Goal: Find specific page/section: Find specific page/section

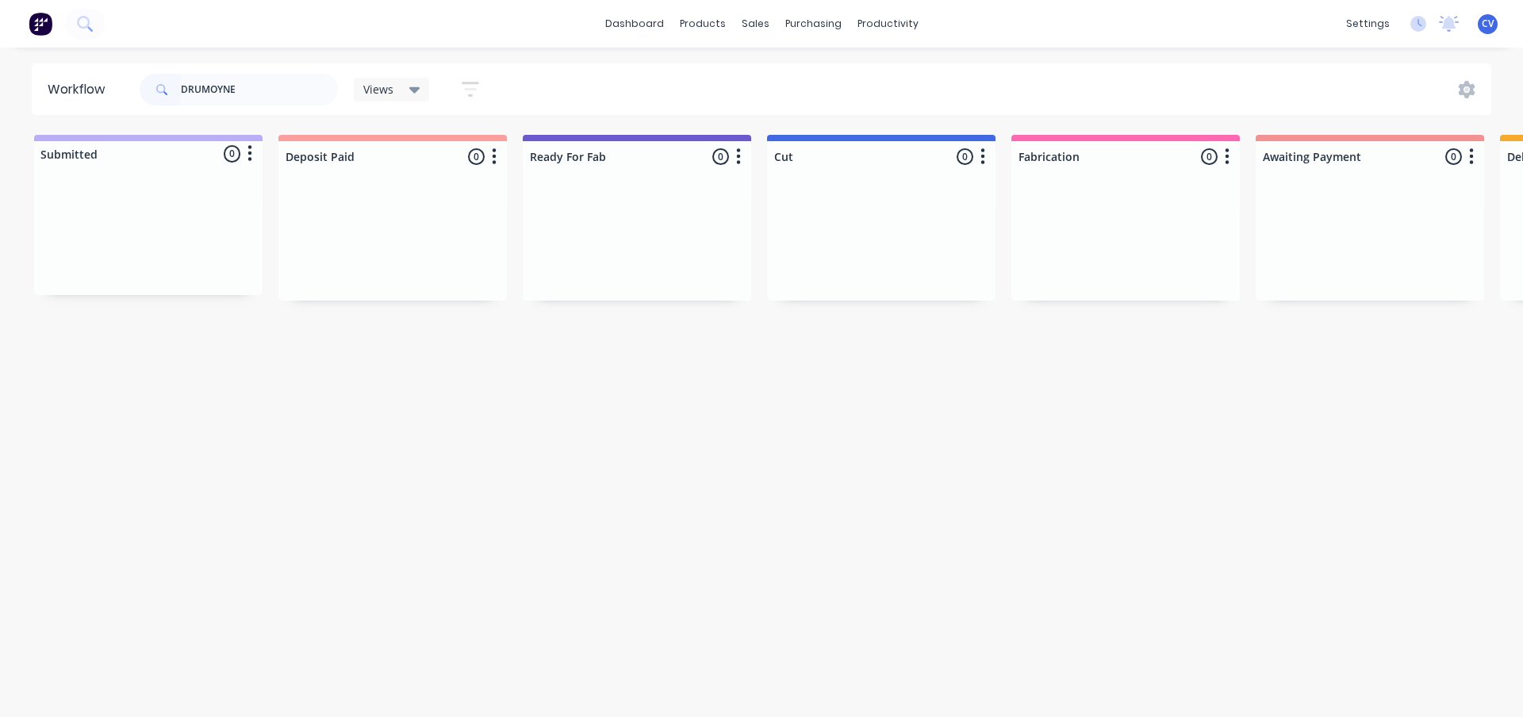
scroll to position [0, 1123]
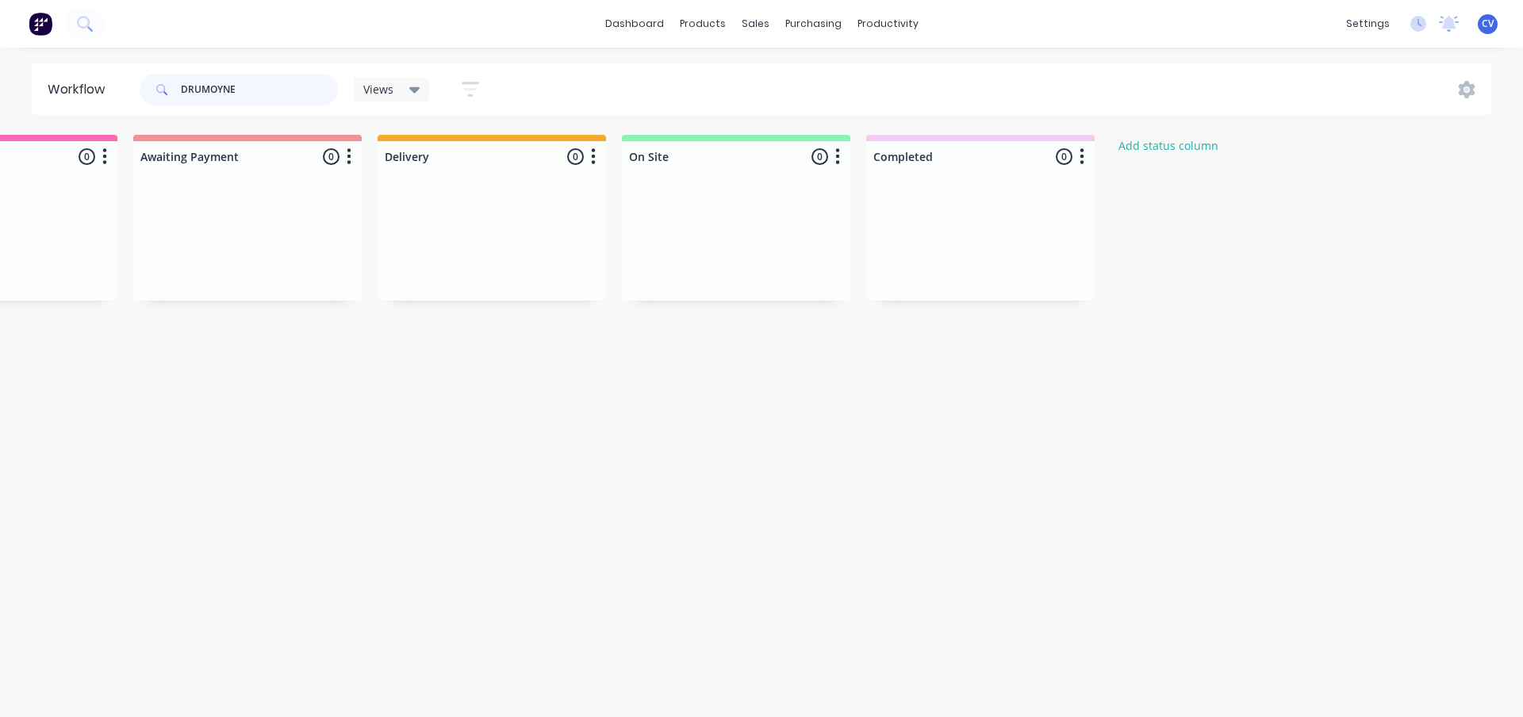
drag, startPoint x: 236, startPoint y: 92, endPoint x: 47, endPoint y: 108, distance: 189.5
click at [48, 108] on header "Workflow DRUMOYNE Views Save new view None (Default) edit Production edit Show/…" at bounding box center [762, 89] width 1460 height 52
type input "the oaks"
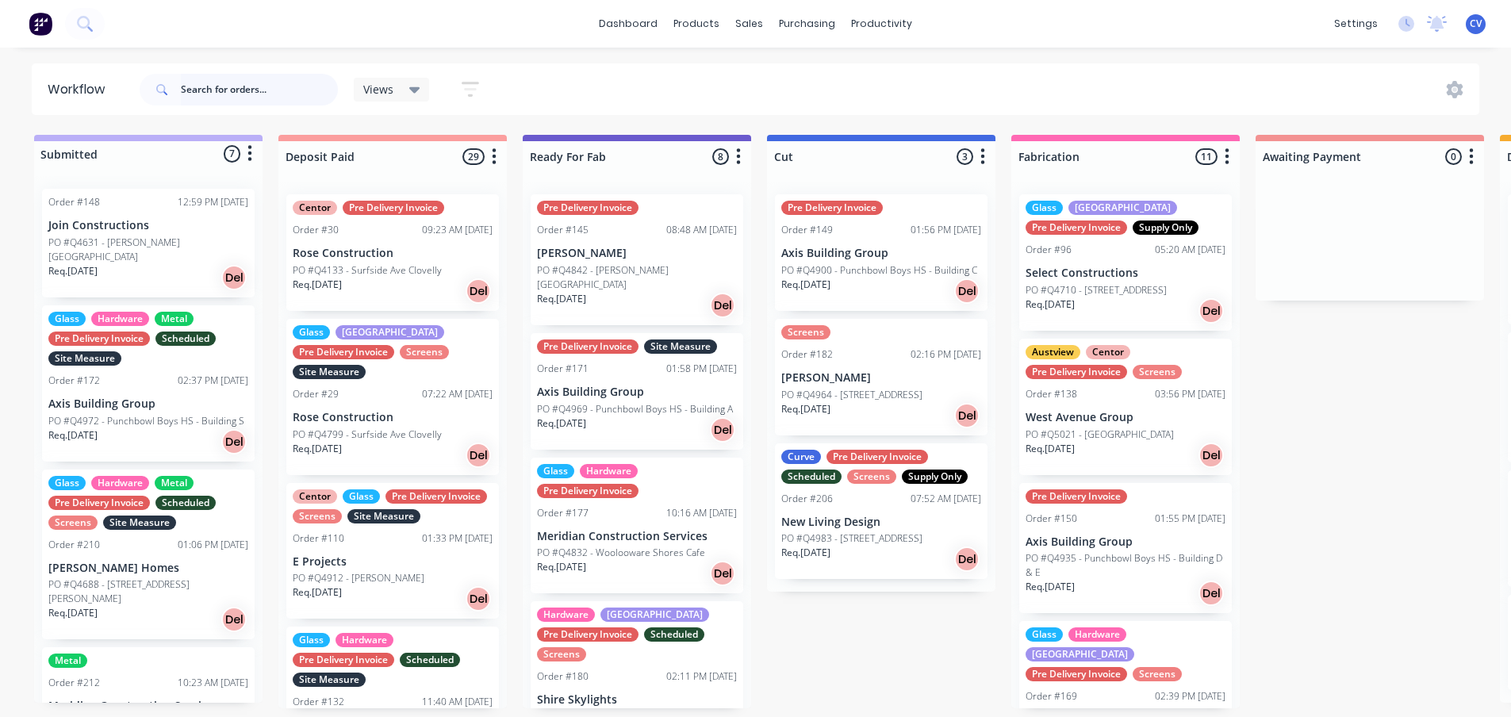
click at [244, 84] on input "text" at bounding box center [259, 90] width 157 height 32
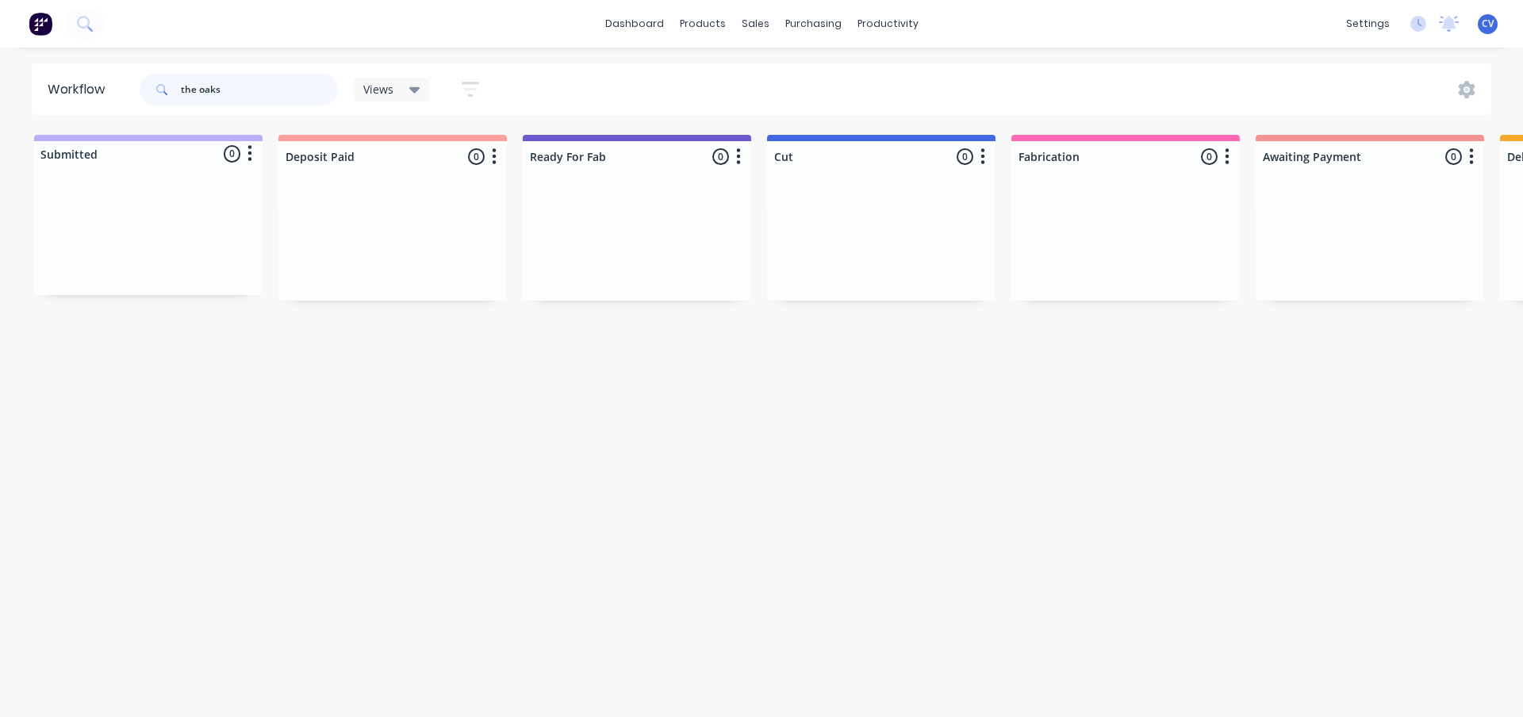
drag, startPoint x: 159, startPoint y: 85, endPoint x: 83, endPoint y: 89, distance: 75.5
click at [109, 90] on header "Workflow the oaks Views Save new view None (Default) edit Production edit Show/…" at bounding box center [762, 89] width 1460 height 52
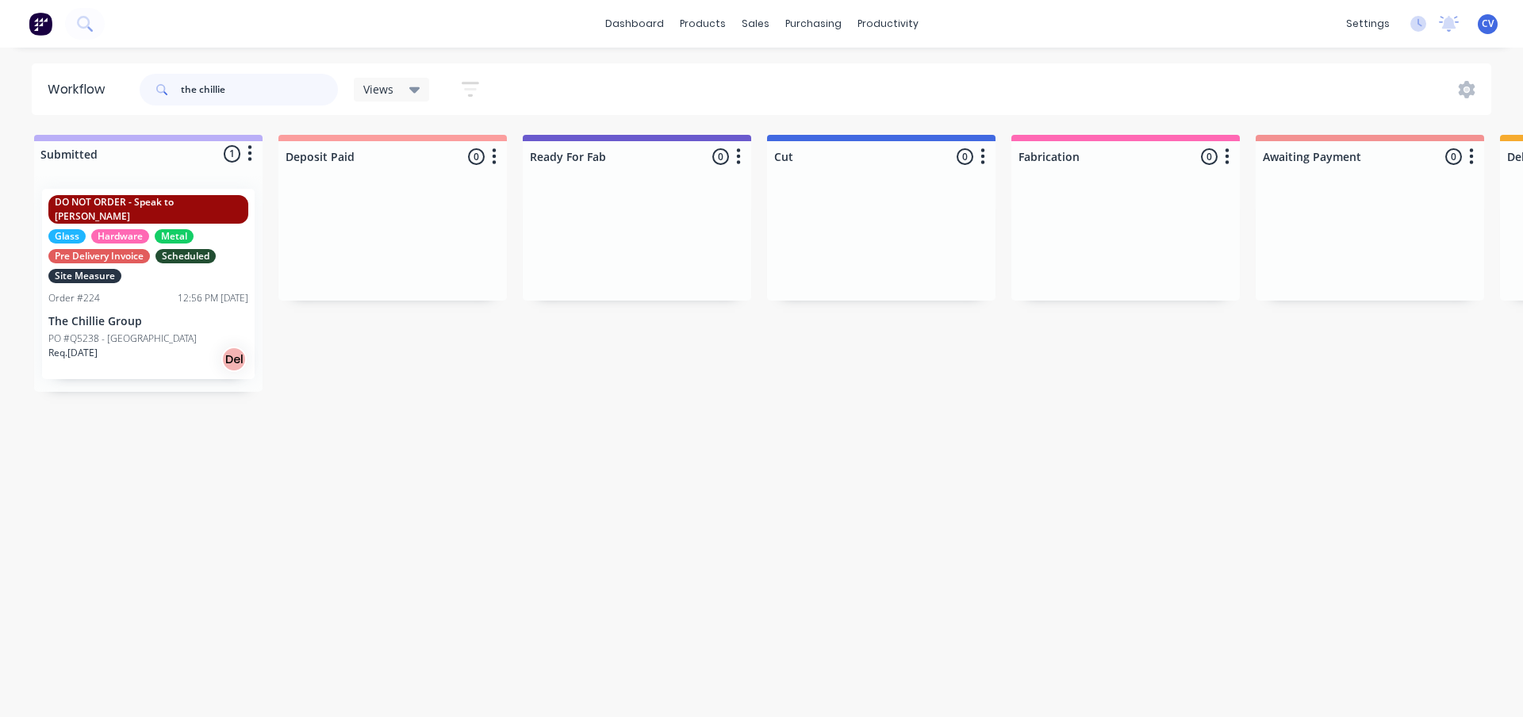
type input "the chillie"
